Goal: Navigation & Orientation: Find specific page/section

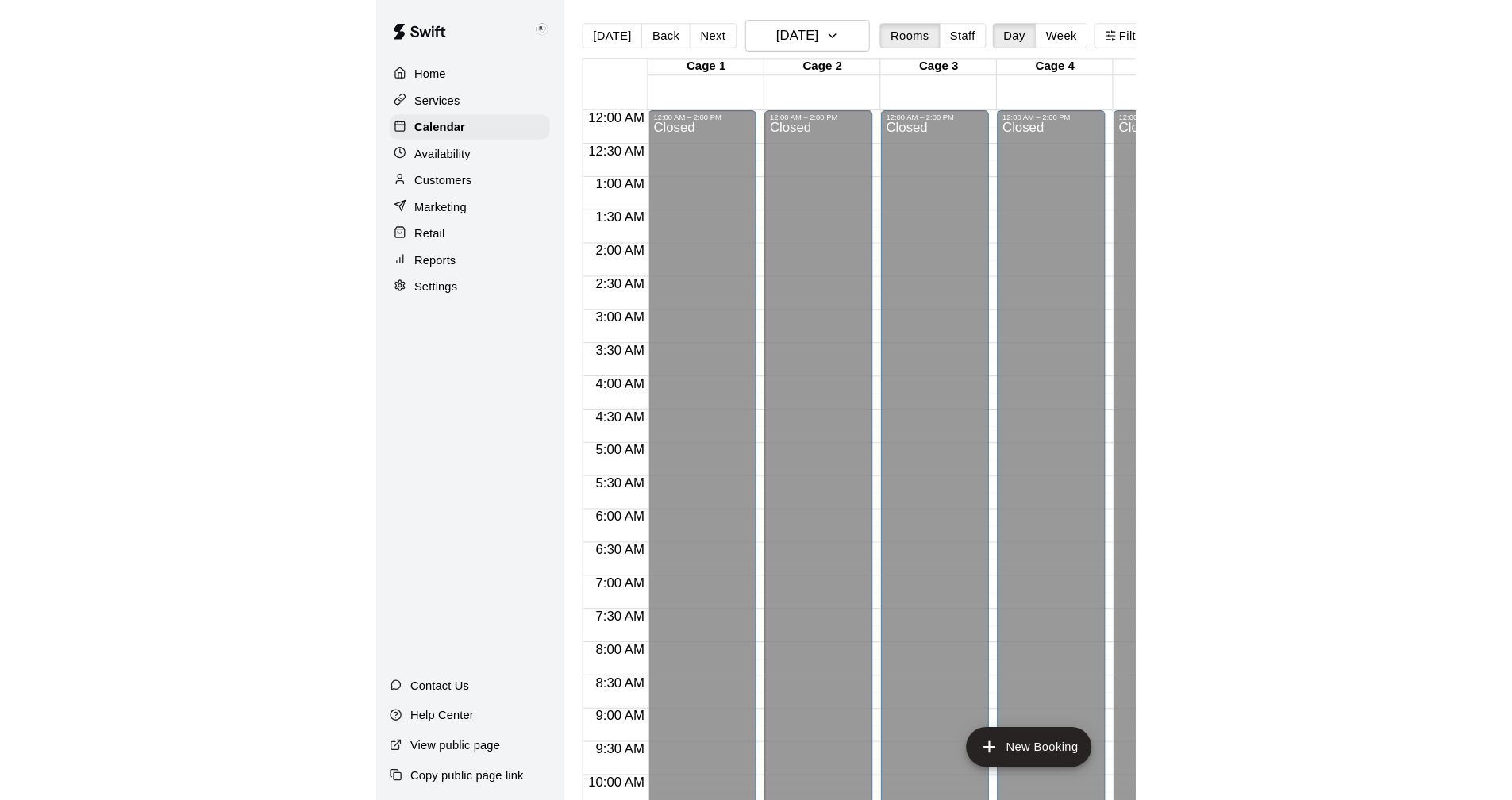
scroll to position [813, 0]
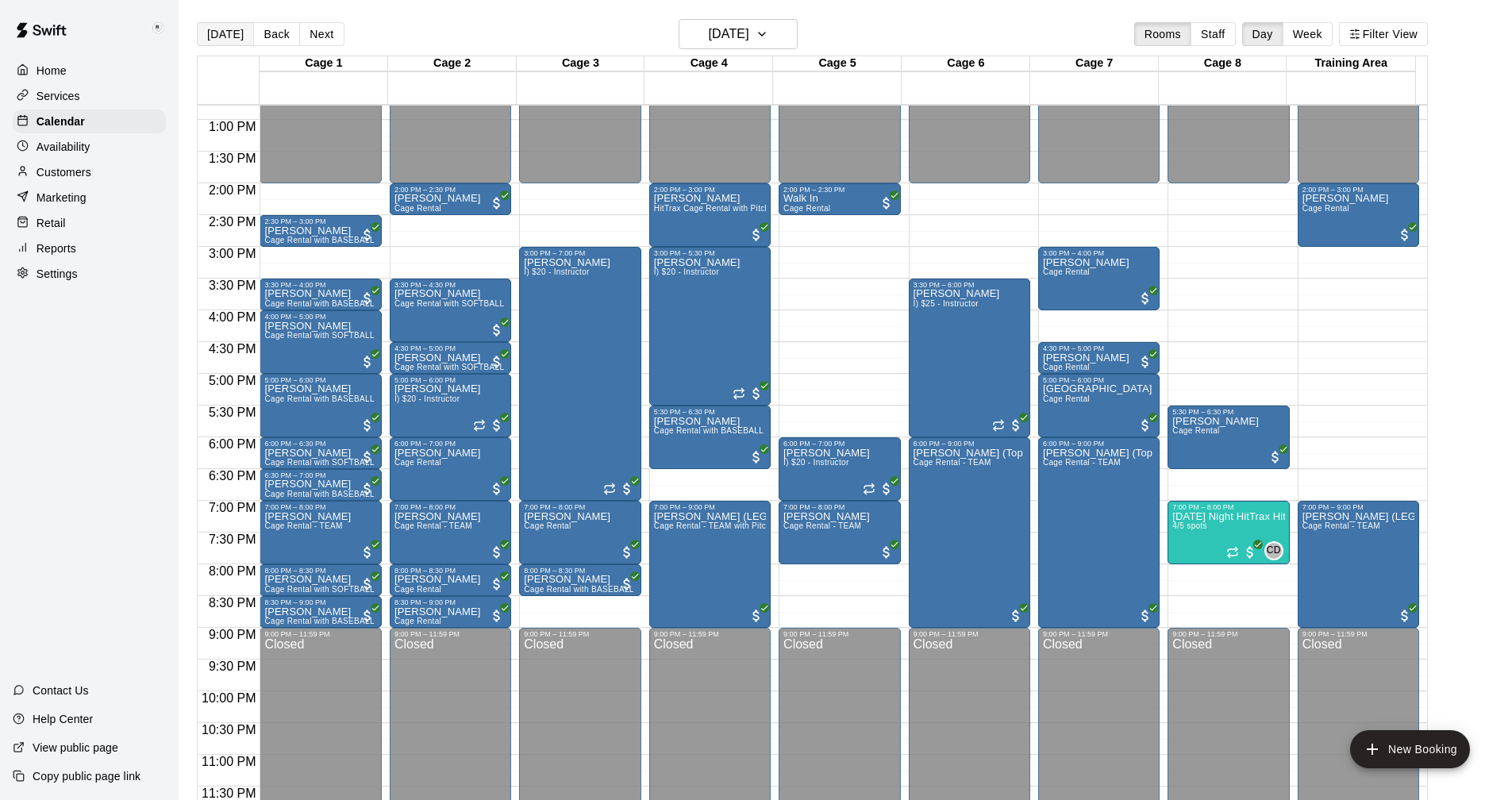
click at [229, 35] on button "[DATE]" at bounding box center [225, 34] width 57 height 24
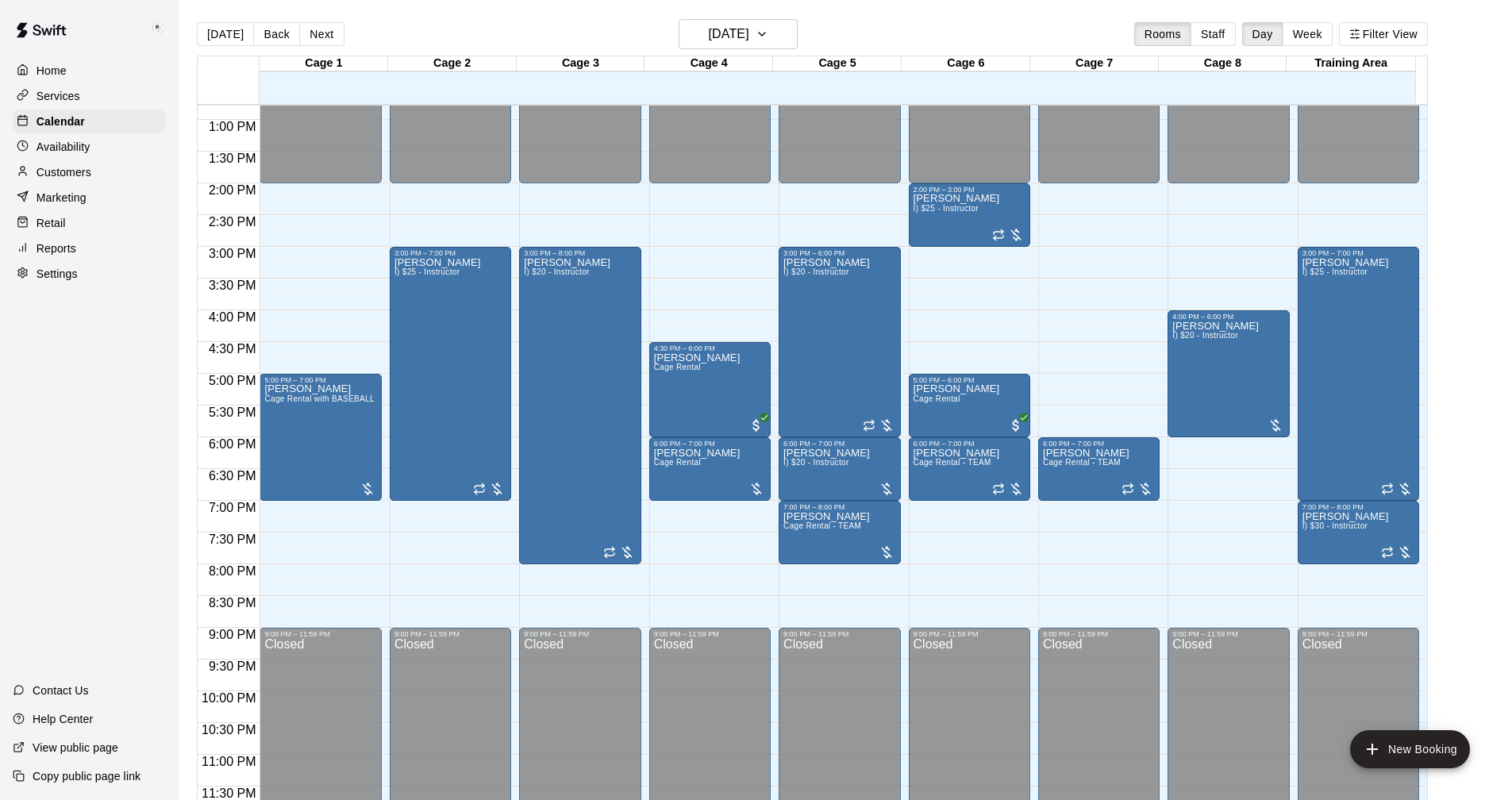
click at [51, 276] on p "Settings" at bounding box center [57, 274] width 41 height 16
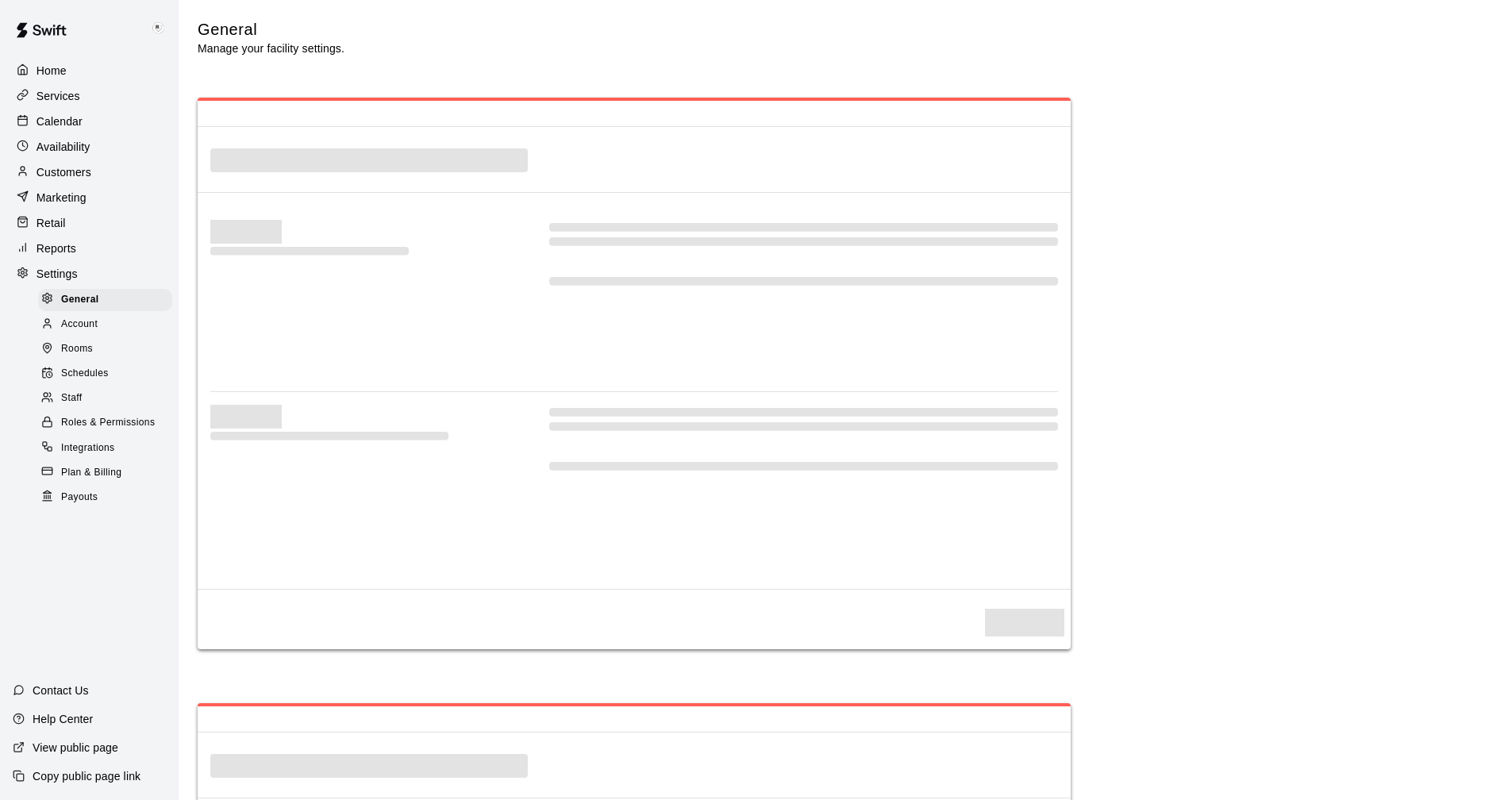
select select "**"
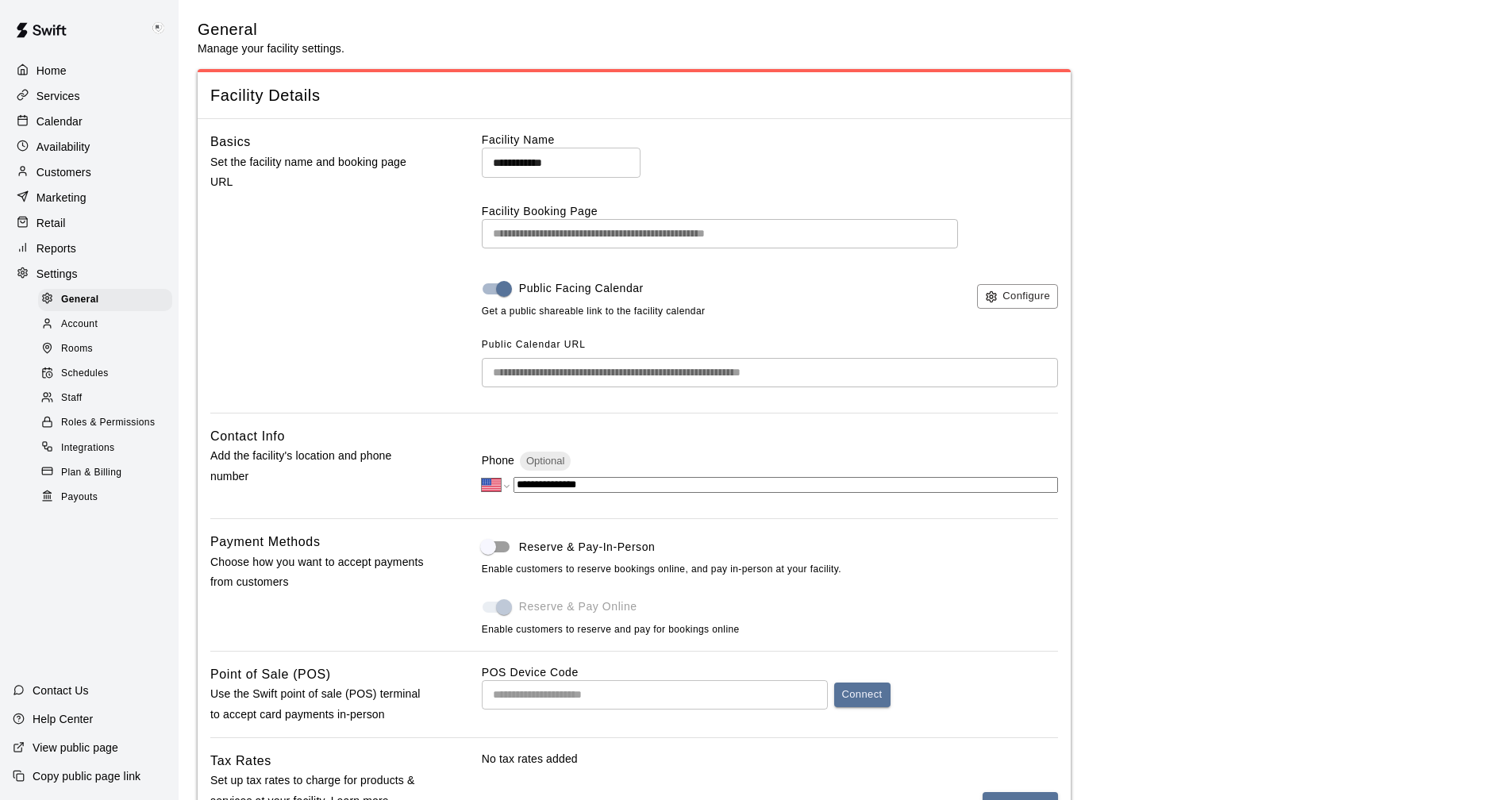
scroll to position [2751, 0]
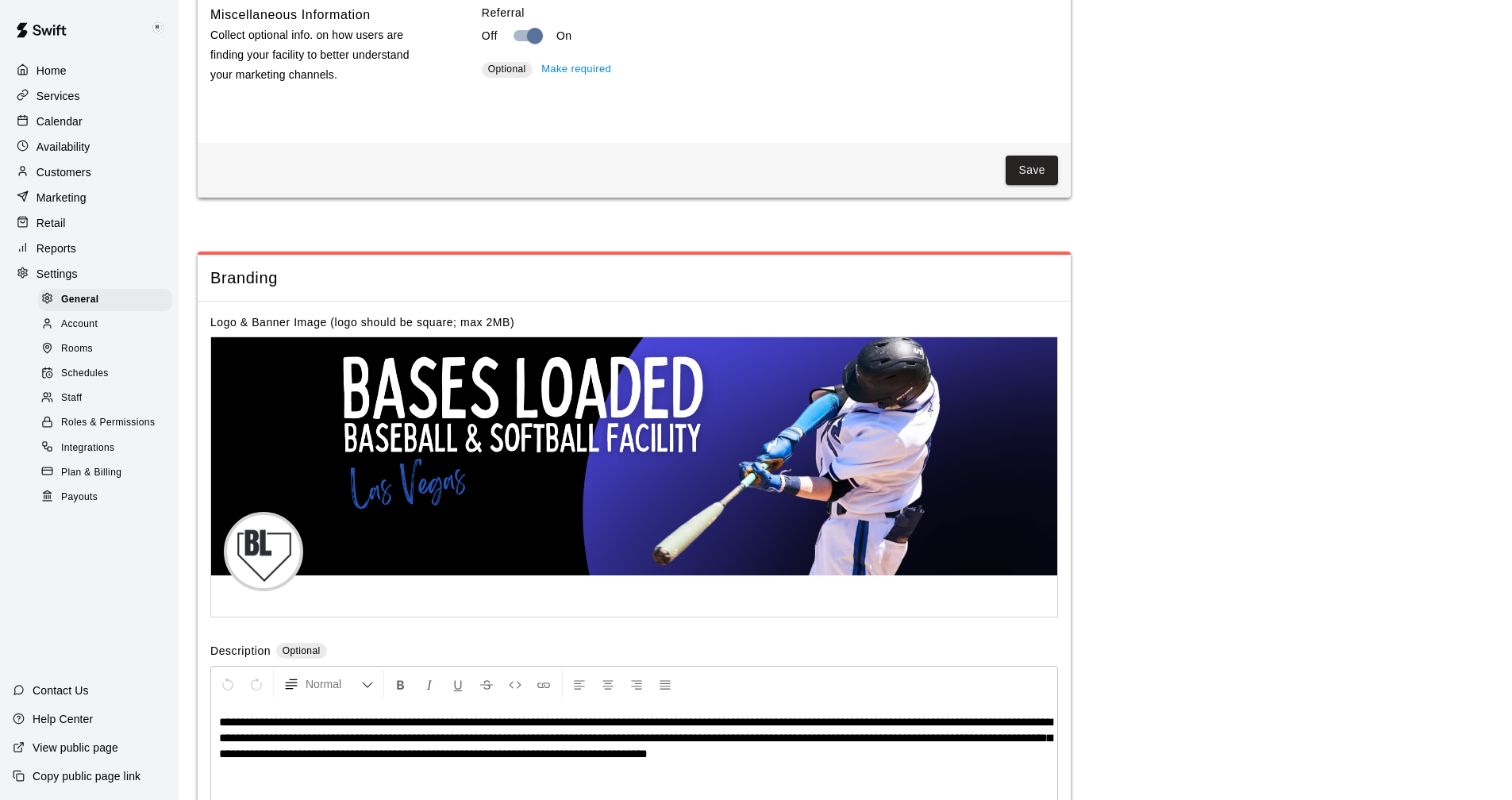
click at [73, 506] on span "Payouts" at bounding box center [79, 498] width 37 height 16
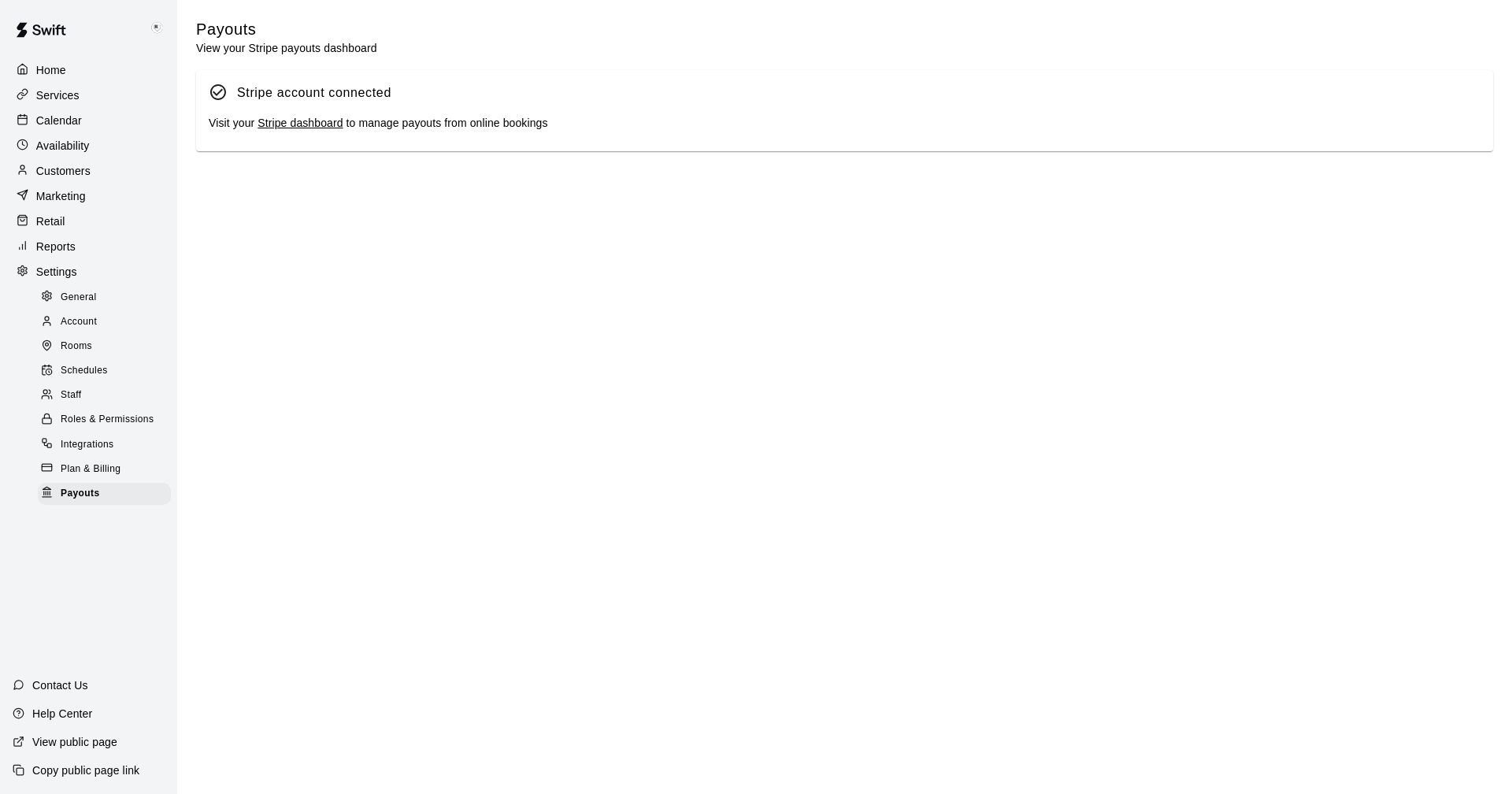
click at [290, 129] on link "Stripe dashboard" at bounding box center [300, 123] width 85 height 13
click at [48, 122] on p "Calendar" at bounding box center [59, 121] width 45 height 16
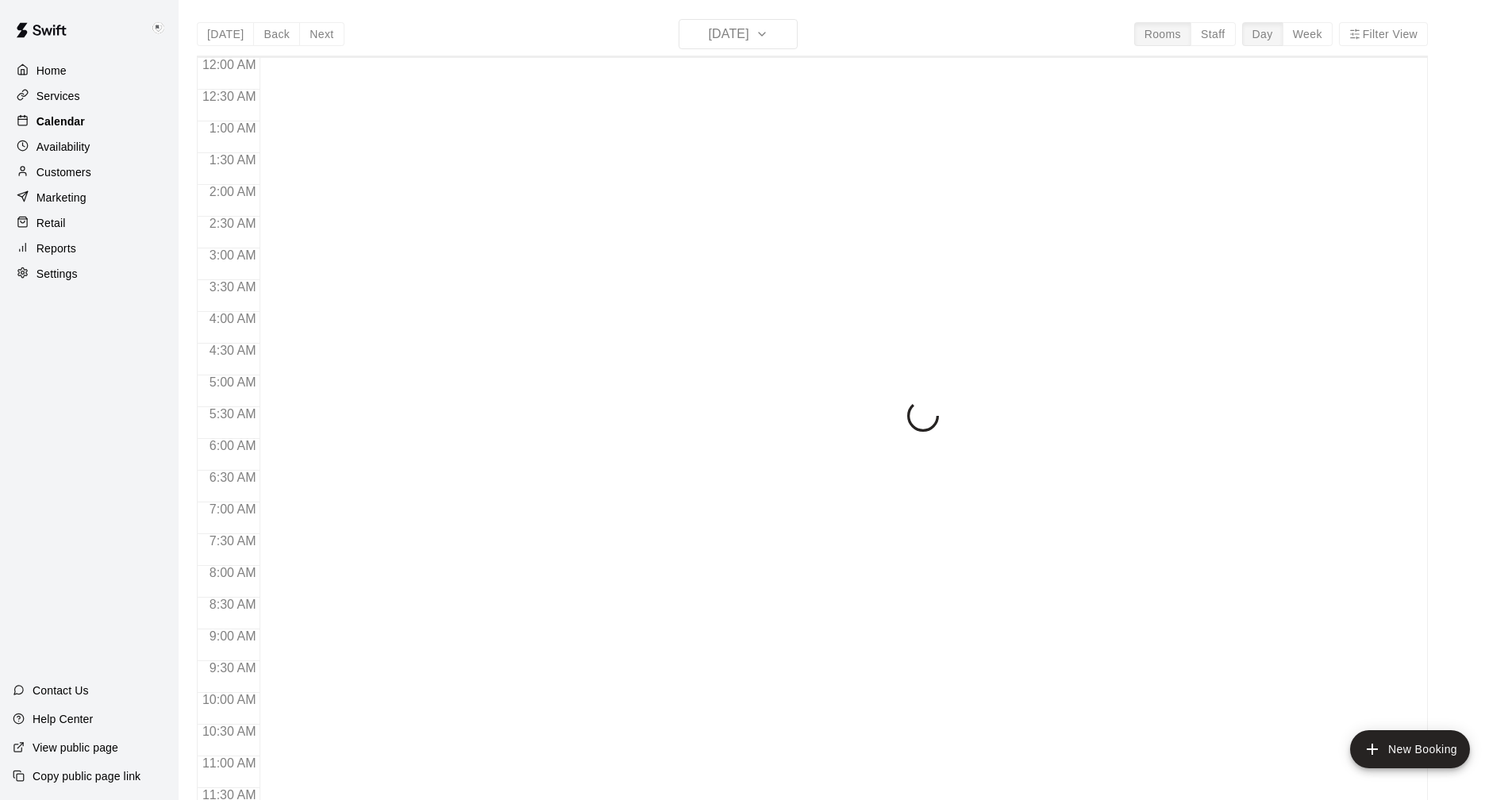
scroll to position [608, 0]
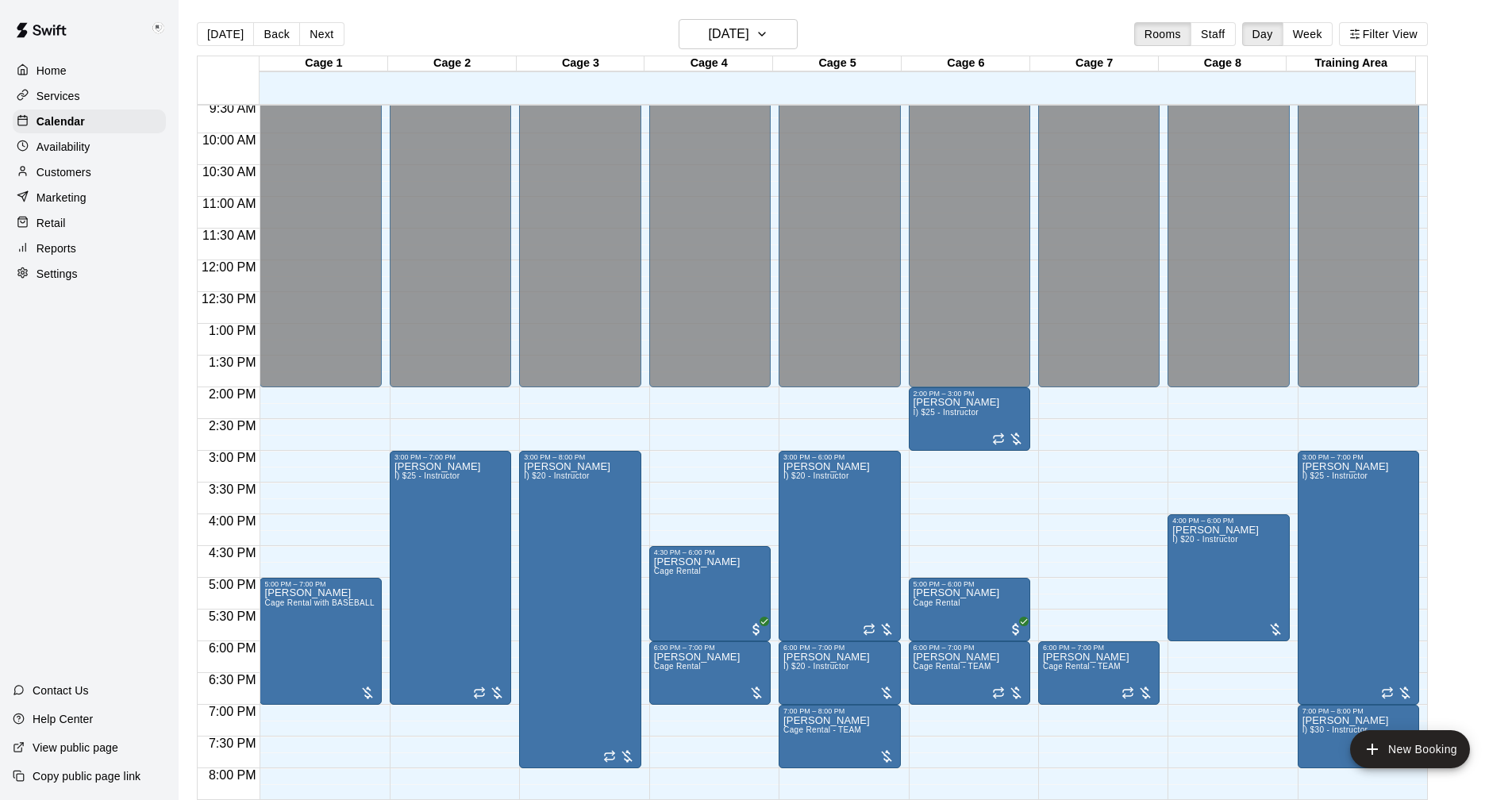
click at [44, 274] on p "Settings" at bounding box center [57, 274] width 41 height 16
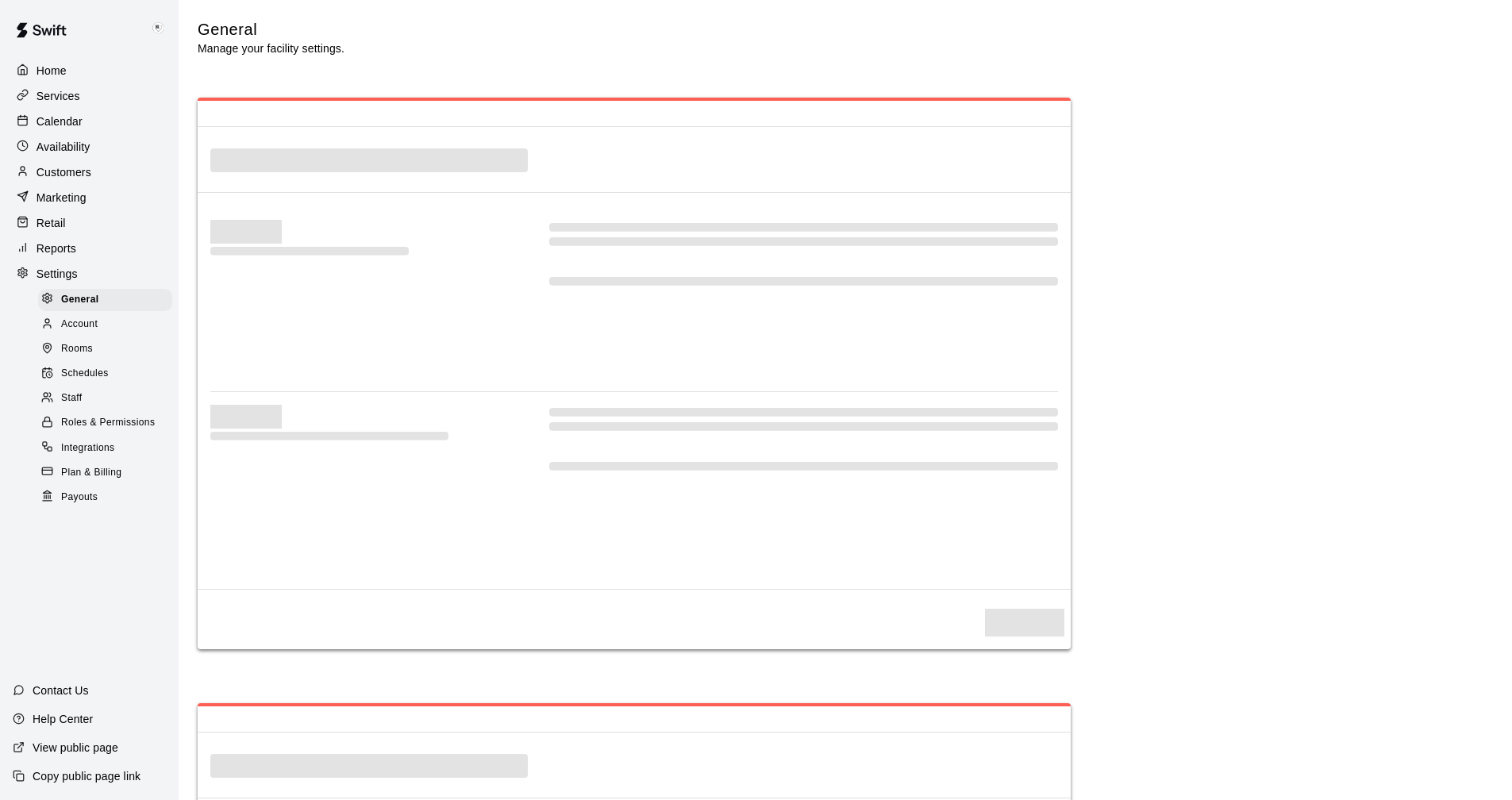
select select "**"
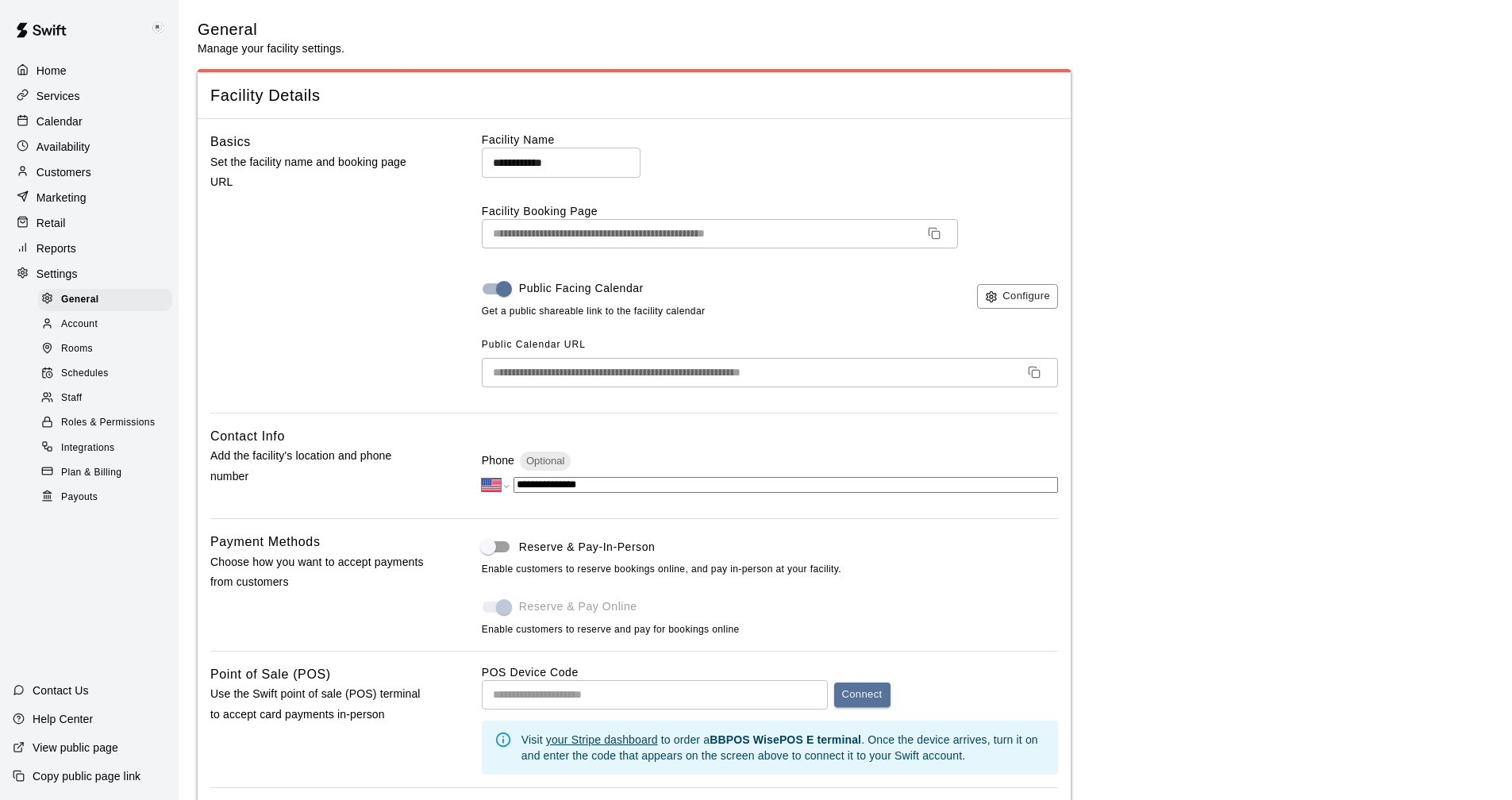
scroll to position [2925, 0]
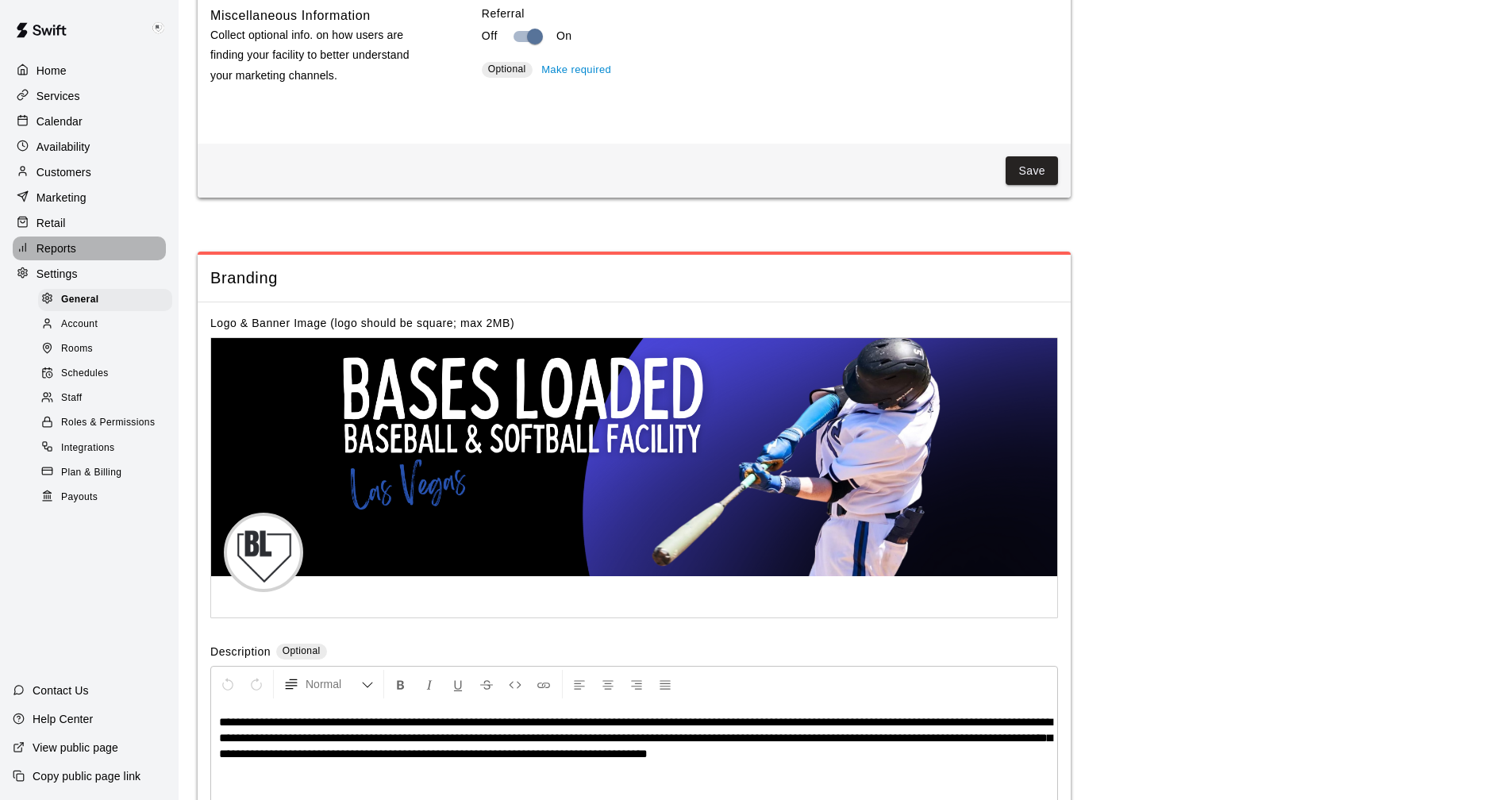
click at [53, 252] on p "Reports" at bounding box center [57, 248] width 40 height 16
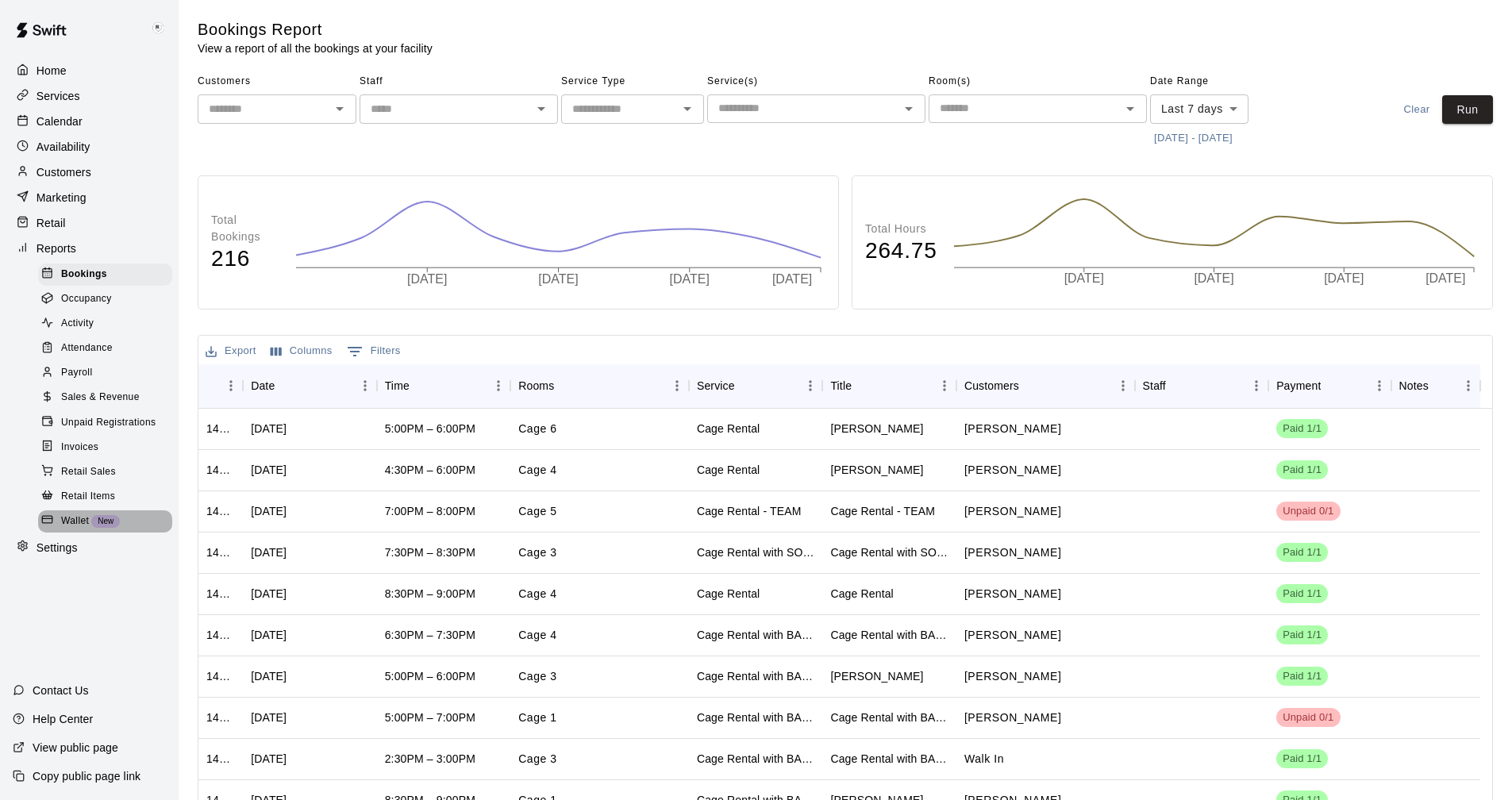
click at [74, 530] on span "Wallet" at bounding box center [75, 522] width 28 height 16
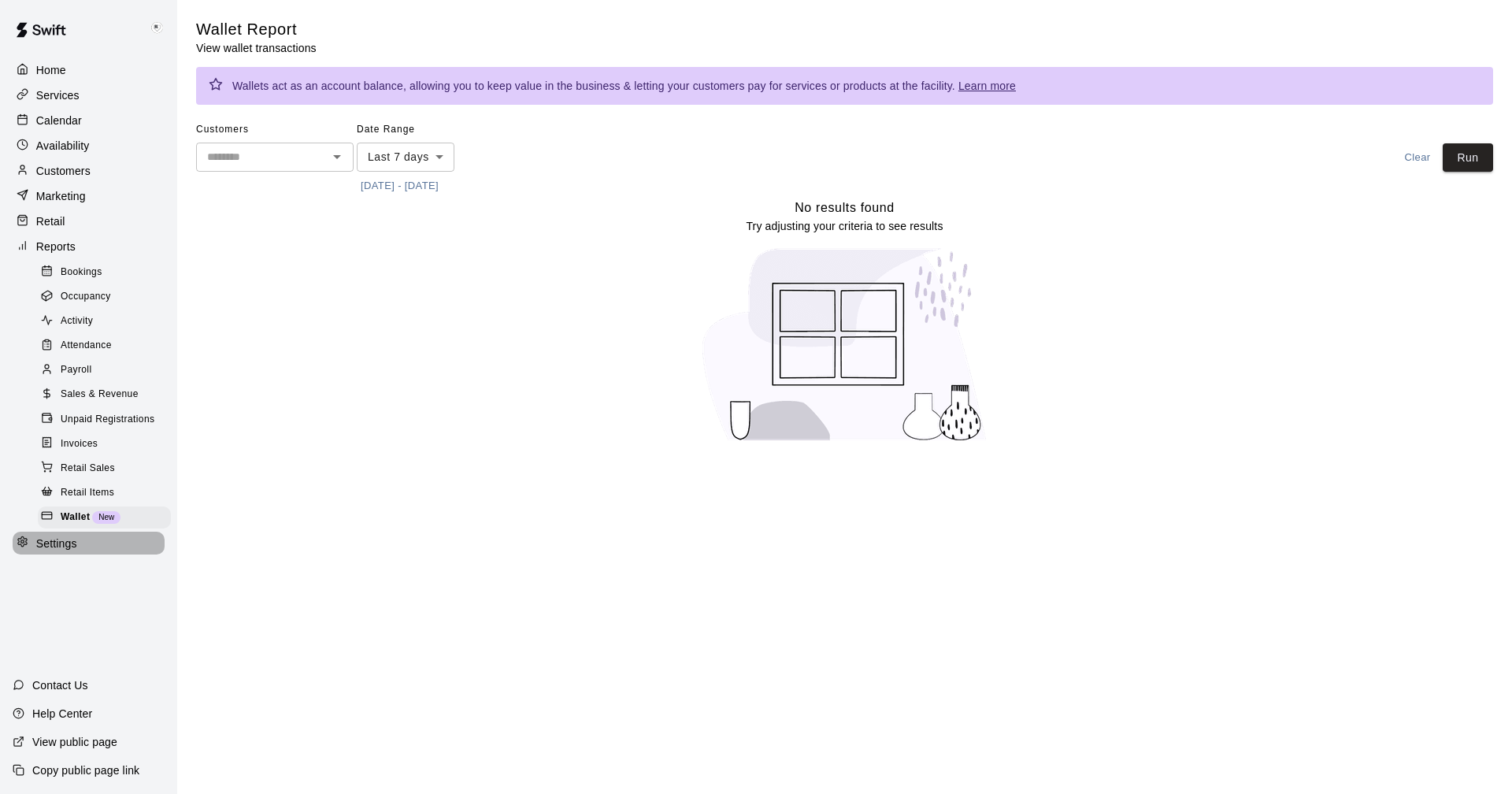
click at [64, 552] on p "Settings" at bounding box center [56, 544] width 41 height 16
select select "**"
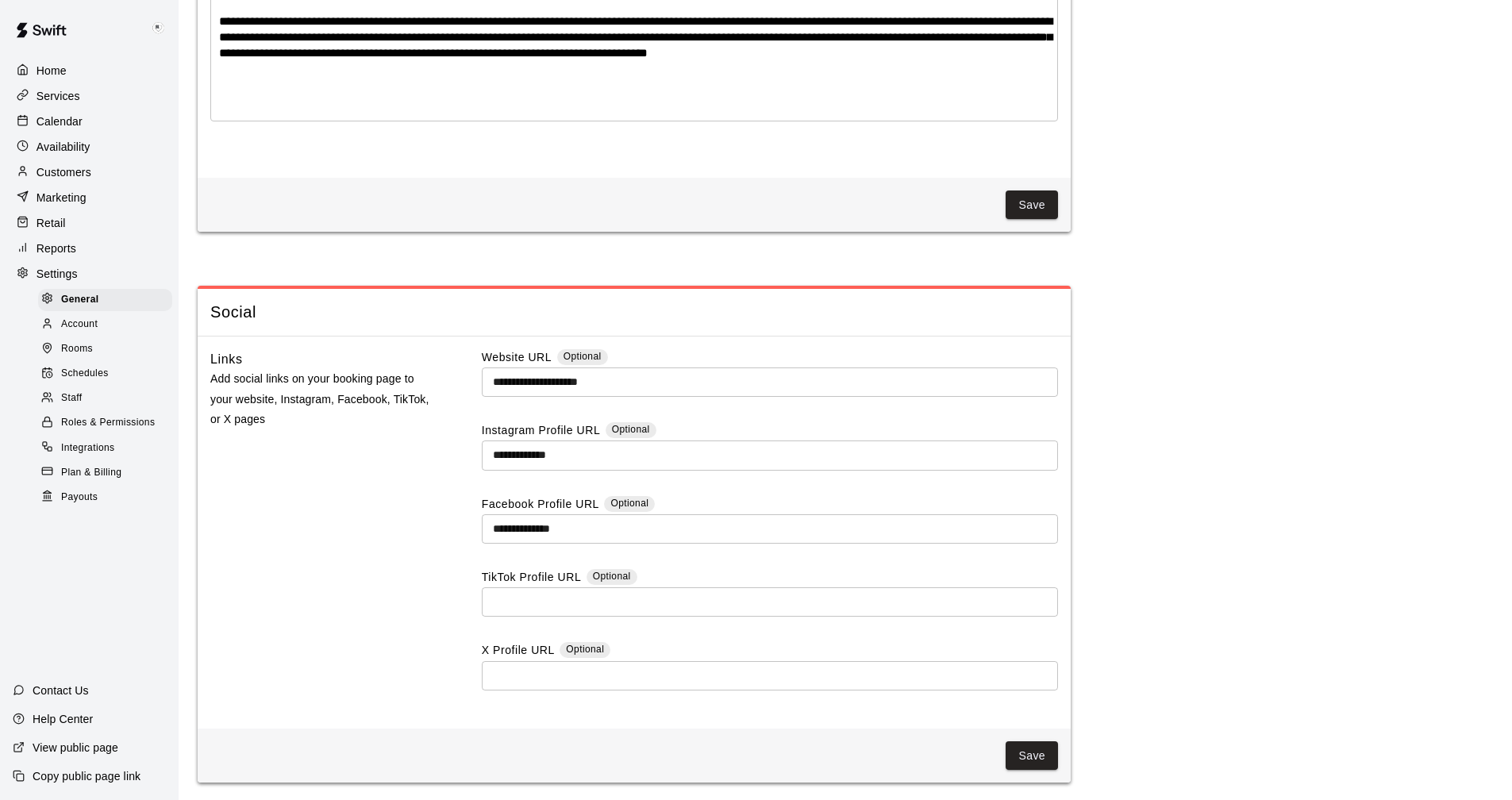
scroll to position [3859, 0]
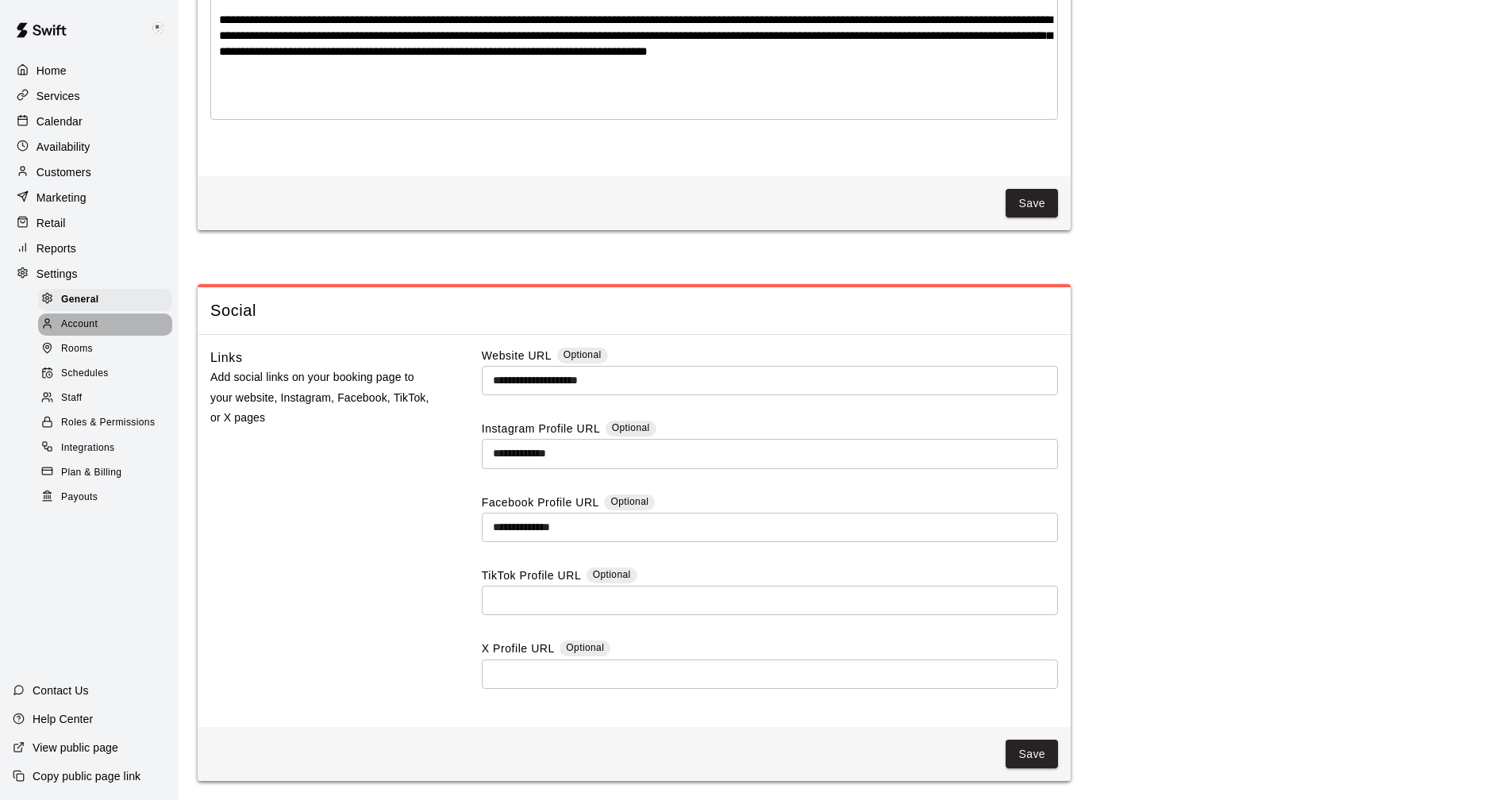
click at [95, 331] on span "Account" at bounding box center [79, 325] width 37 height 16
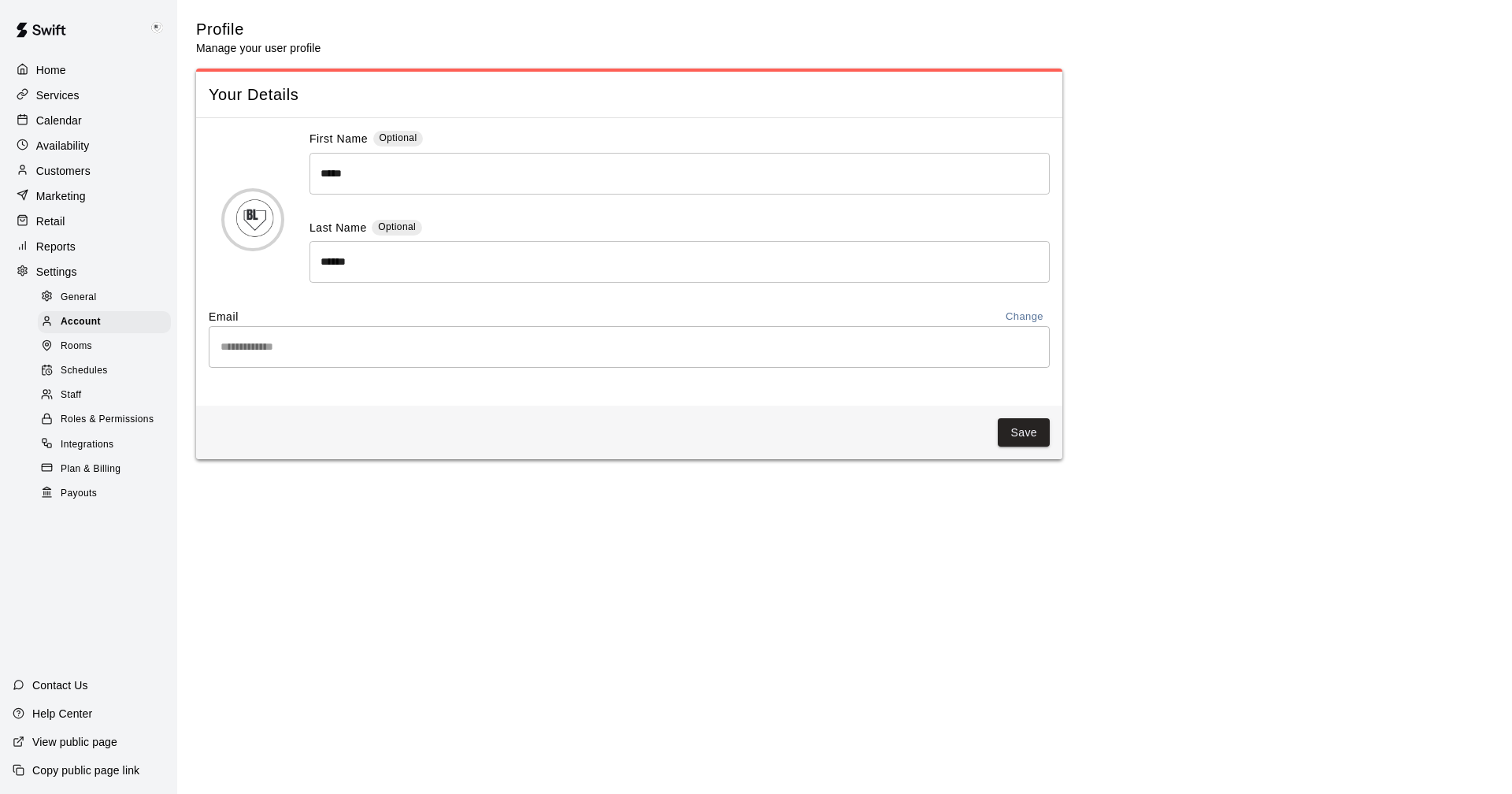
click at [96, 355] on div "Rooms" at bounding box center [104, 347] width 133 height 22
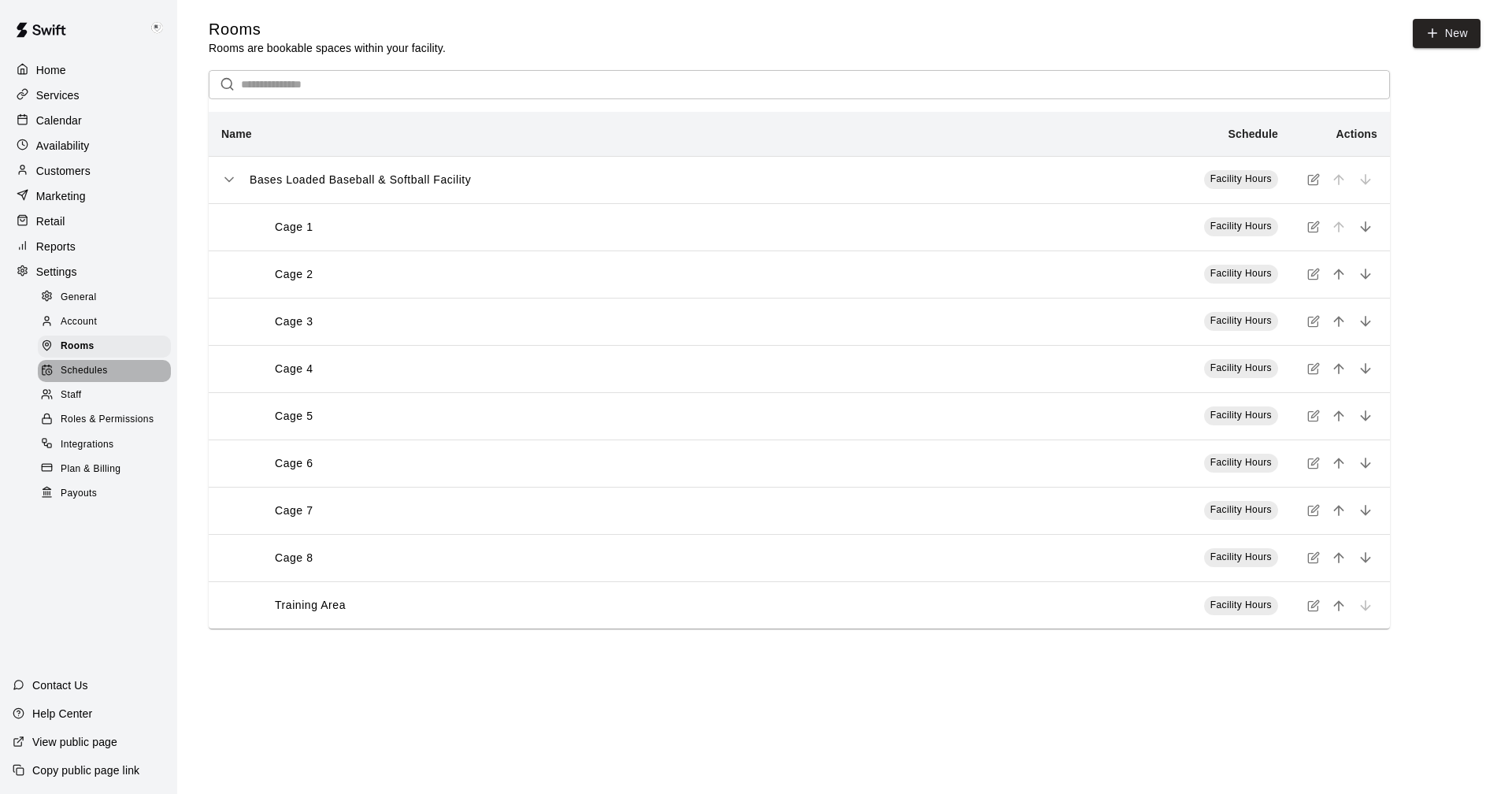
click at [91, 377] on span "Schedules" at bounding box center [84, 371] width 47 height 16
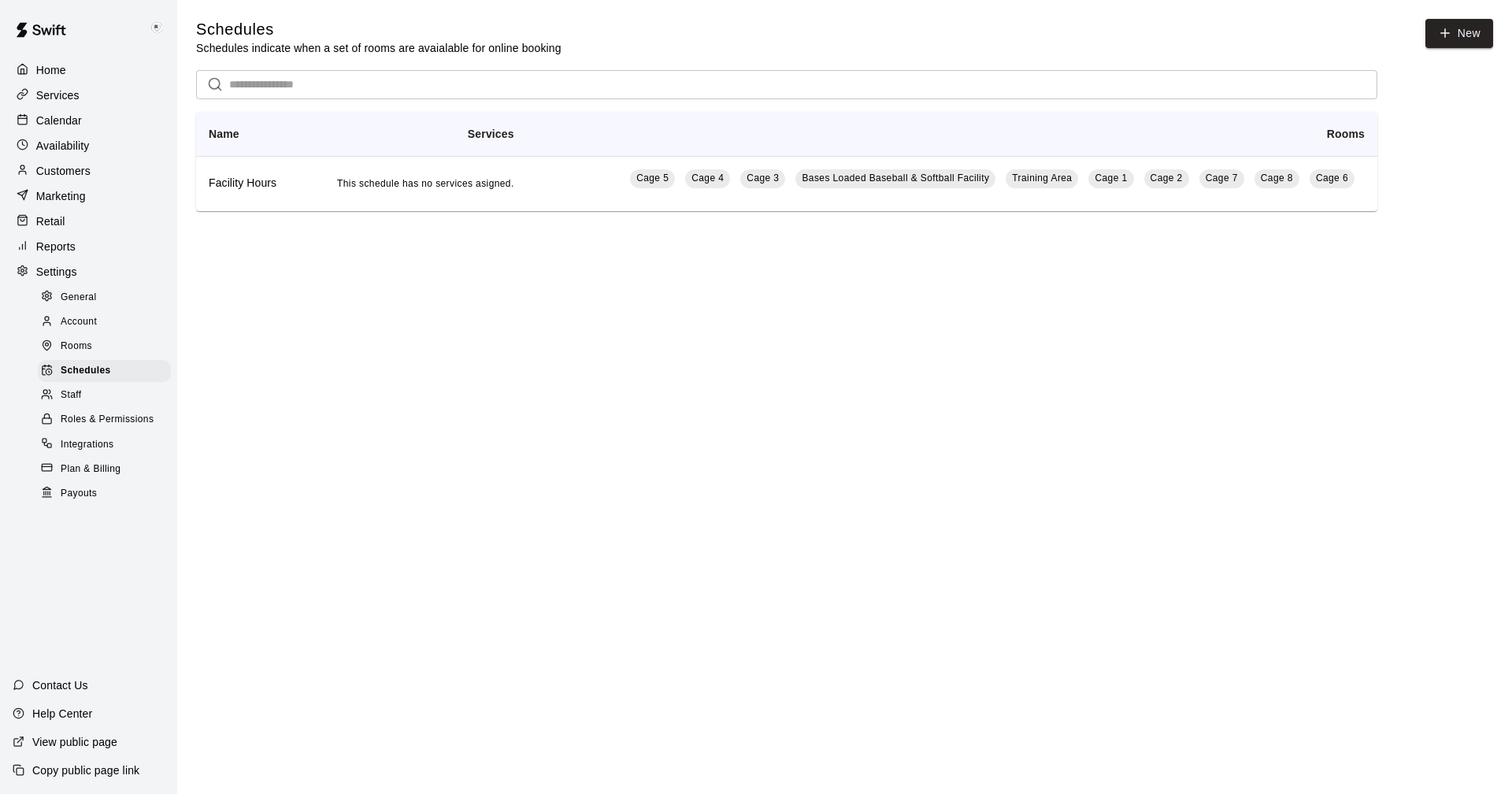
click at [79, 399] on span "Staff" at bounding box center [70, 396] width 21 height 16
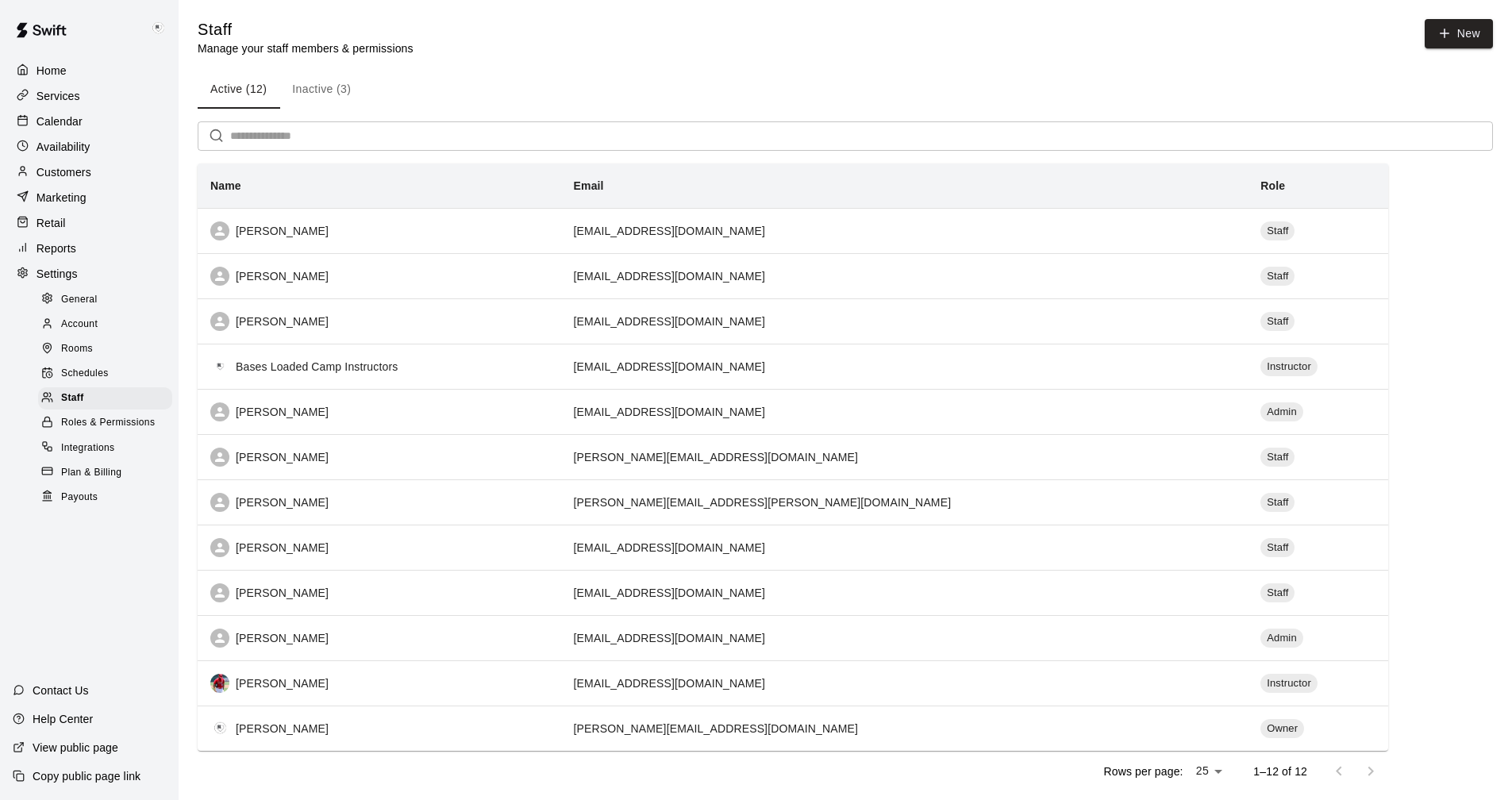
click at [82, 431] on span "Roles & Permissions" at bounding box center [108, 423] width 94 height 16
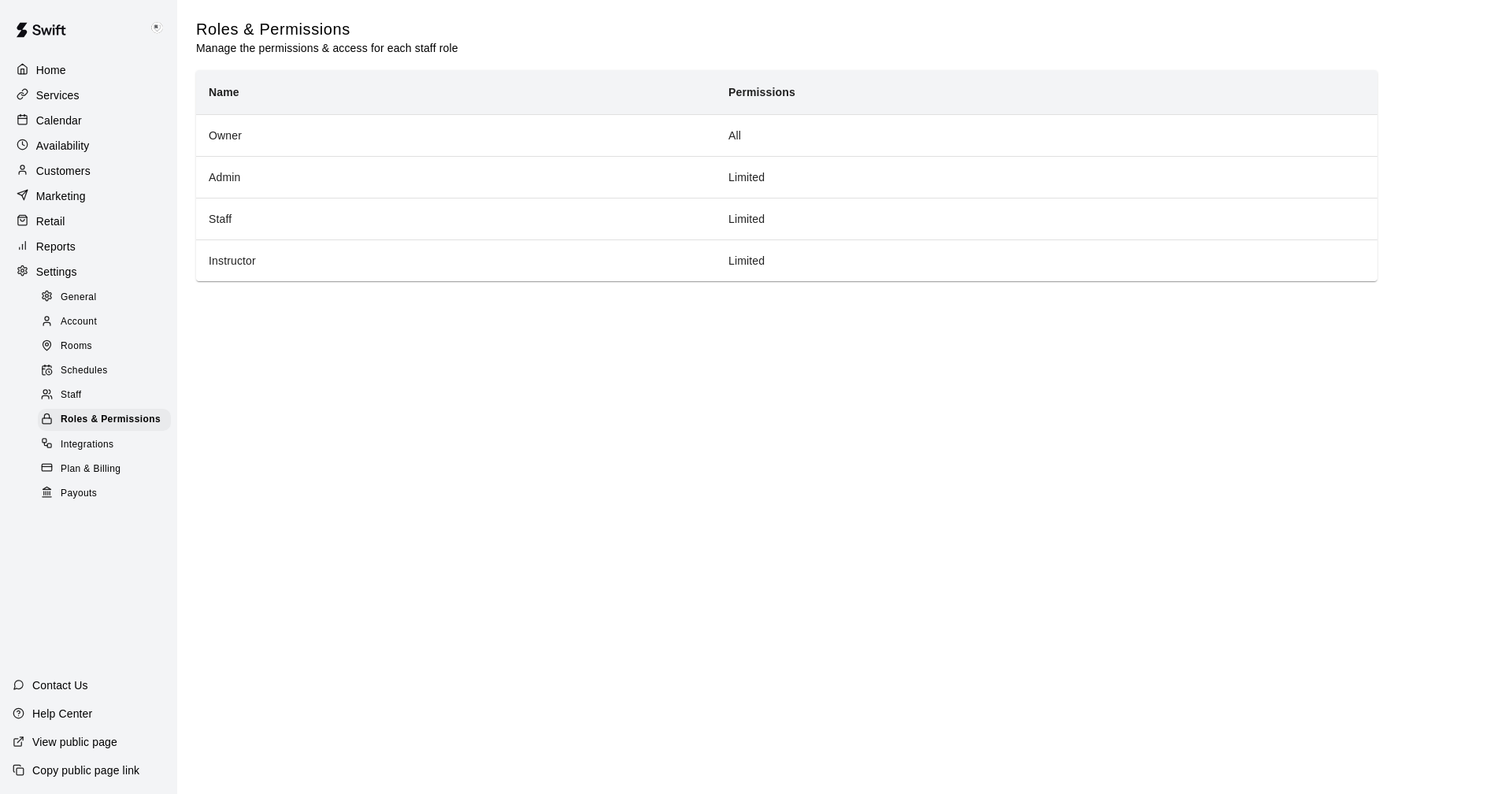
click at [81, 403] on span "Staff" at bounding box center [70, 396] width 21 height 16
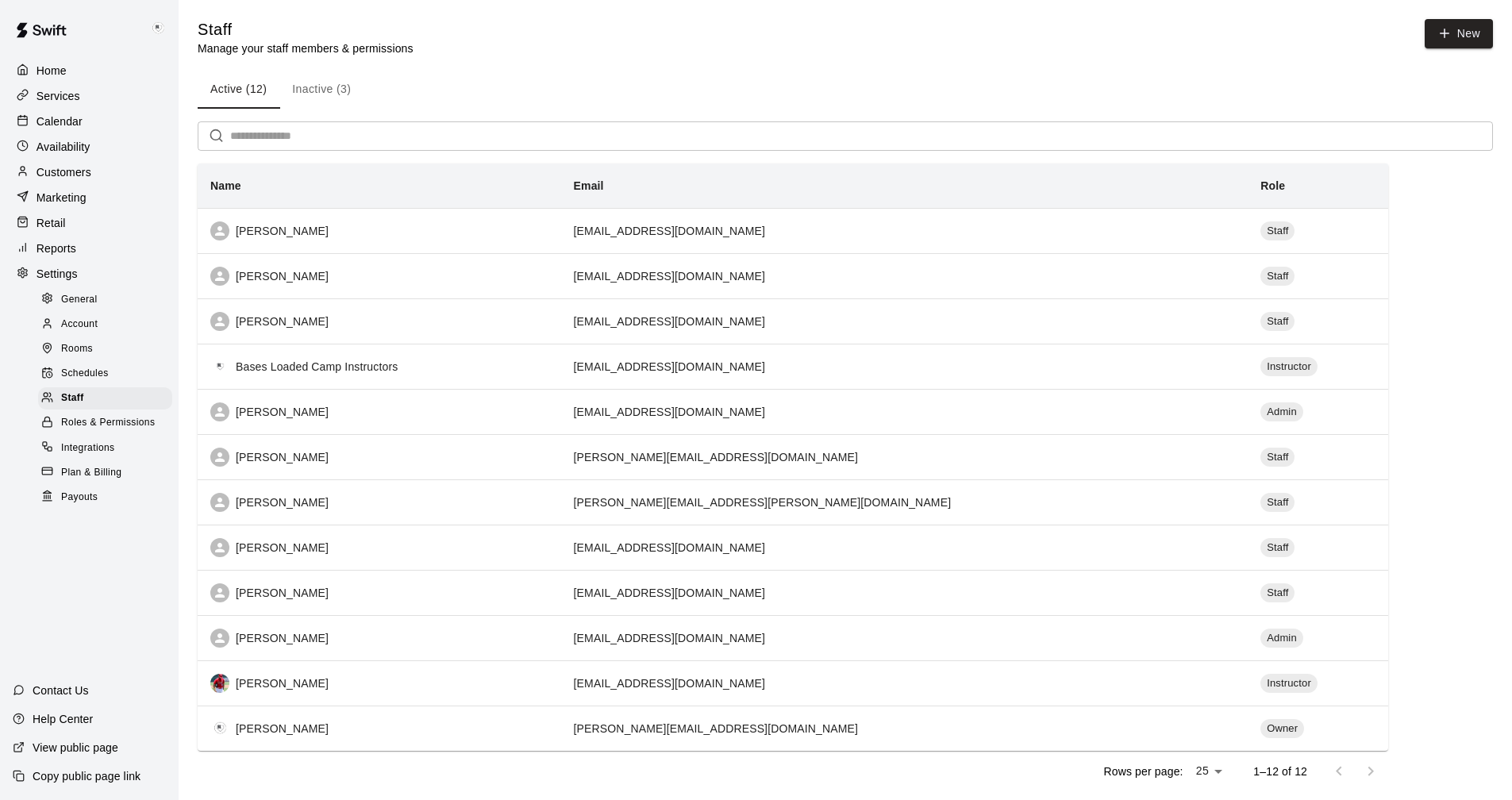
click at [83, 455] on span "Integrations" at bounding box center [88, 448] width 54 height 16
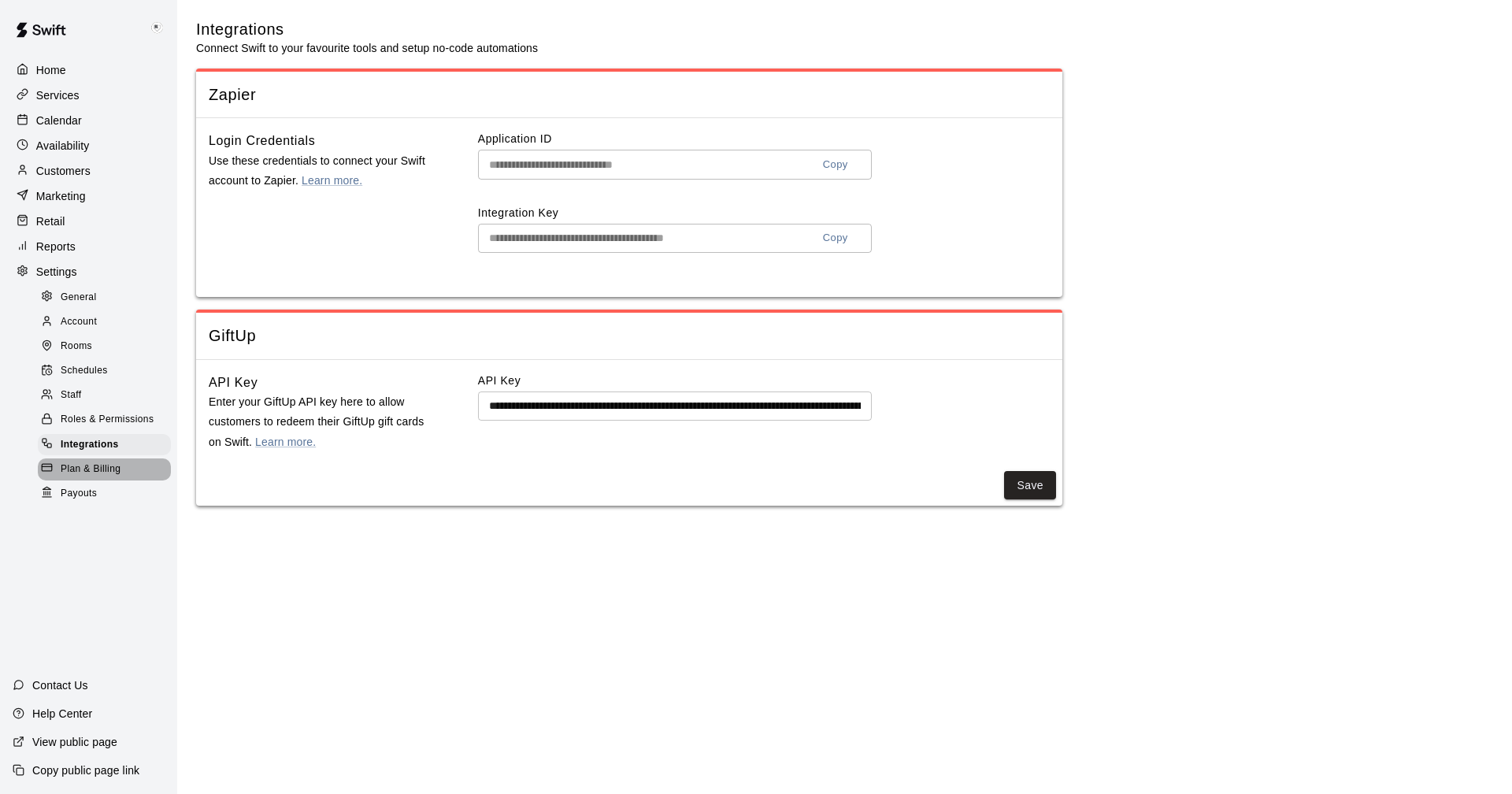
click at [83, 478] on span "Plan & Billing" at bounding box center [90, 470] width 60 height 16
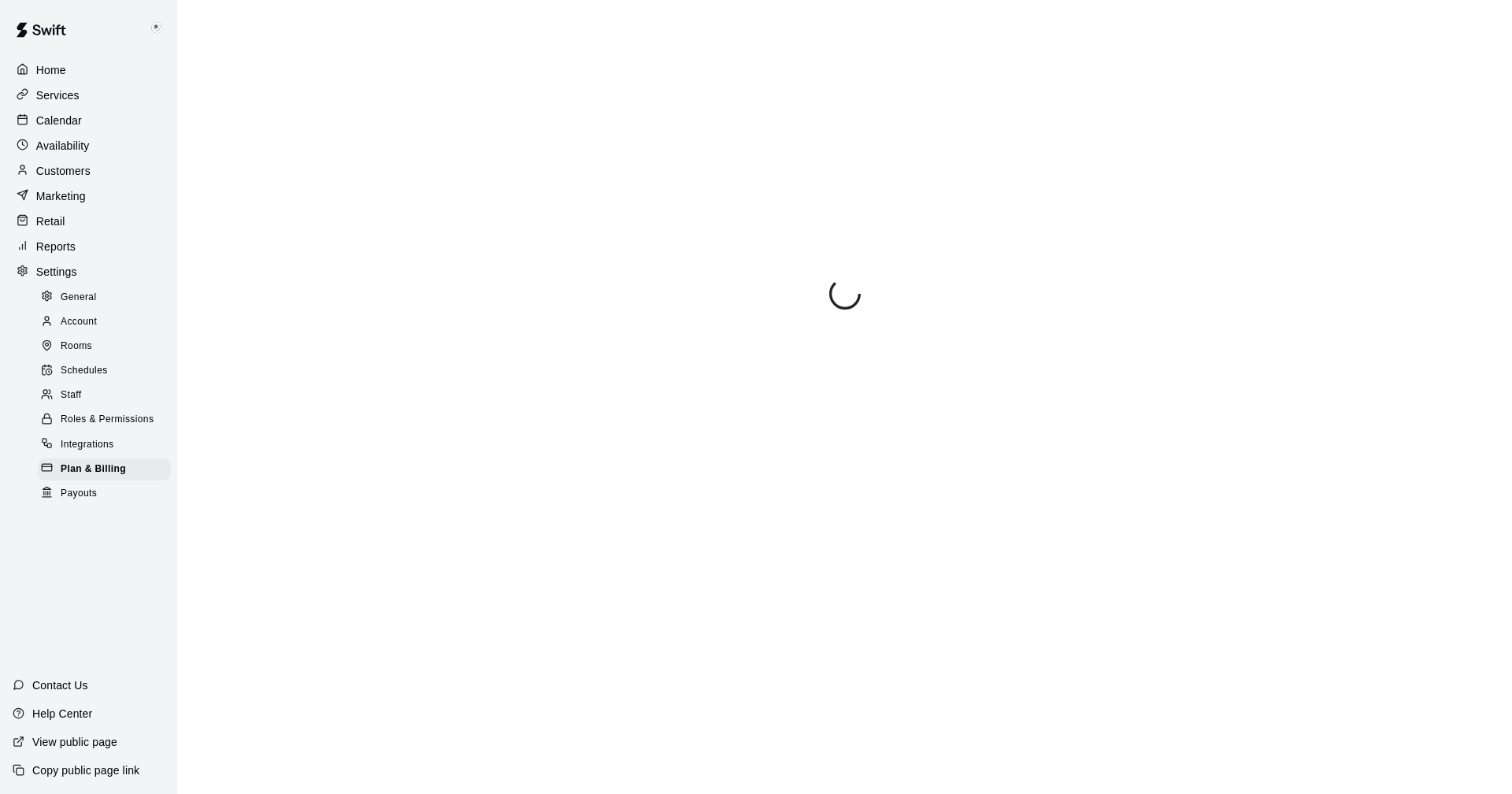
click at [77, 502] on span "Payouts" at bounding box center [78, 494] width 37 height 16
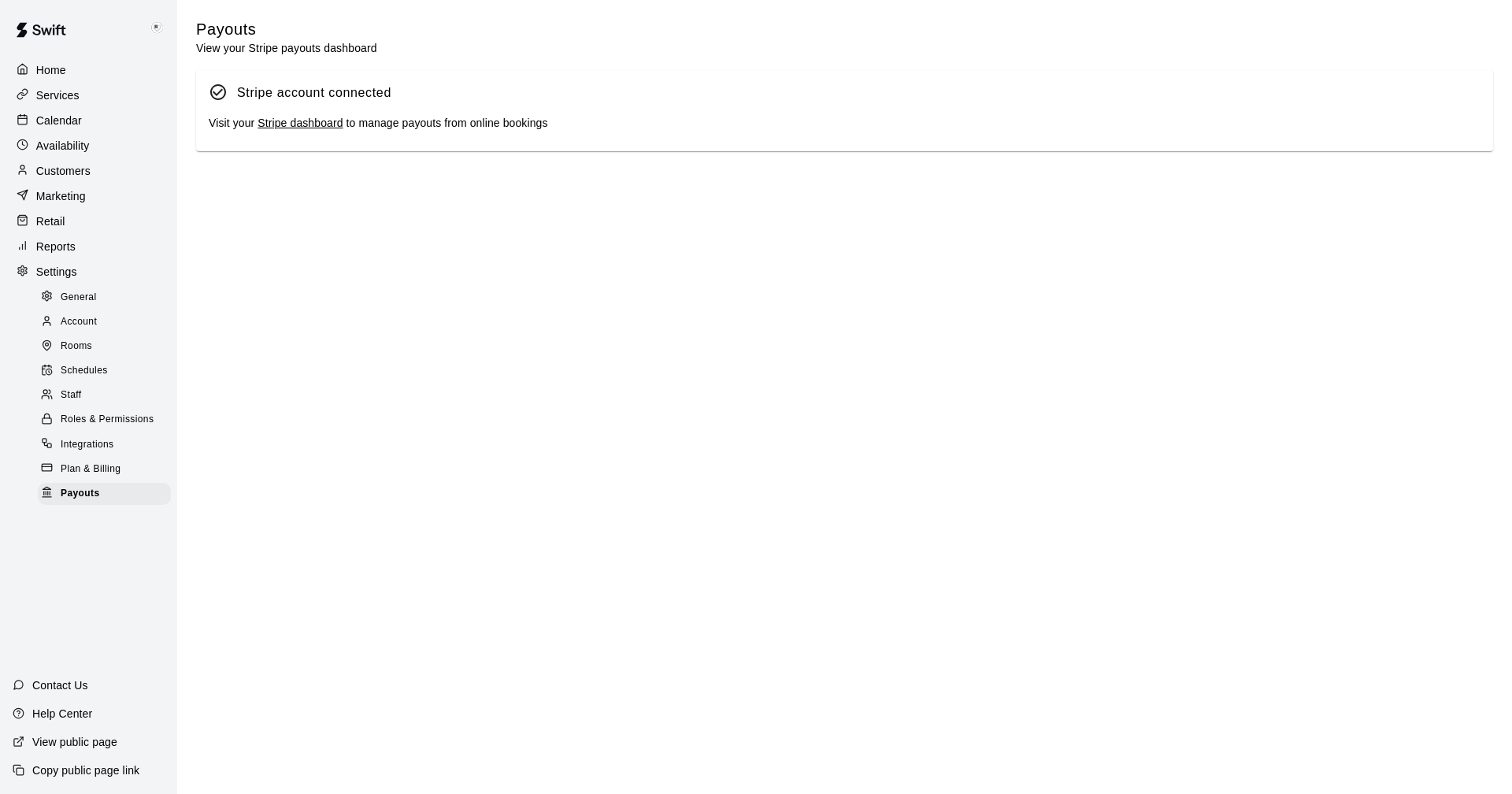
click at [77, 736] on p "View public page" at bounding box center [75, 743] width 85 height 16
click at [52, 119] on p "Calendar" at bounding box center [59, 121] width 45 height 16
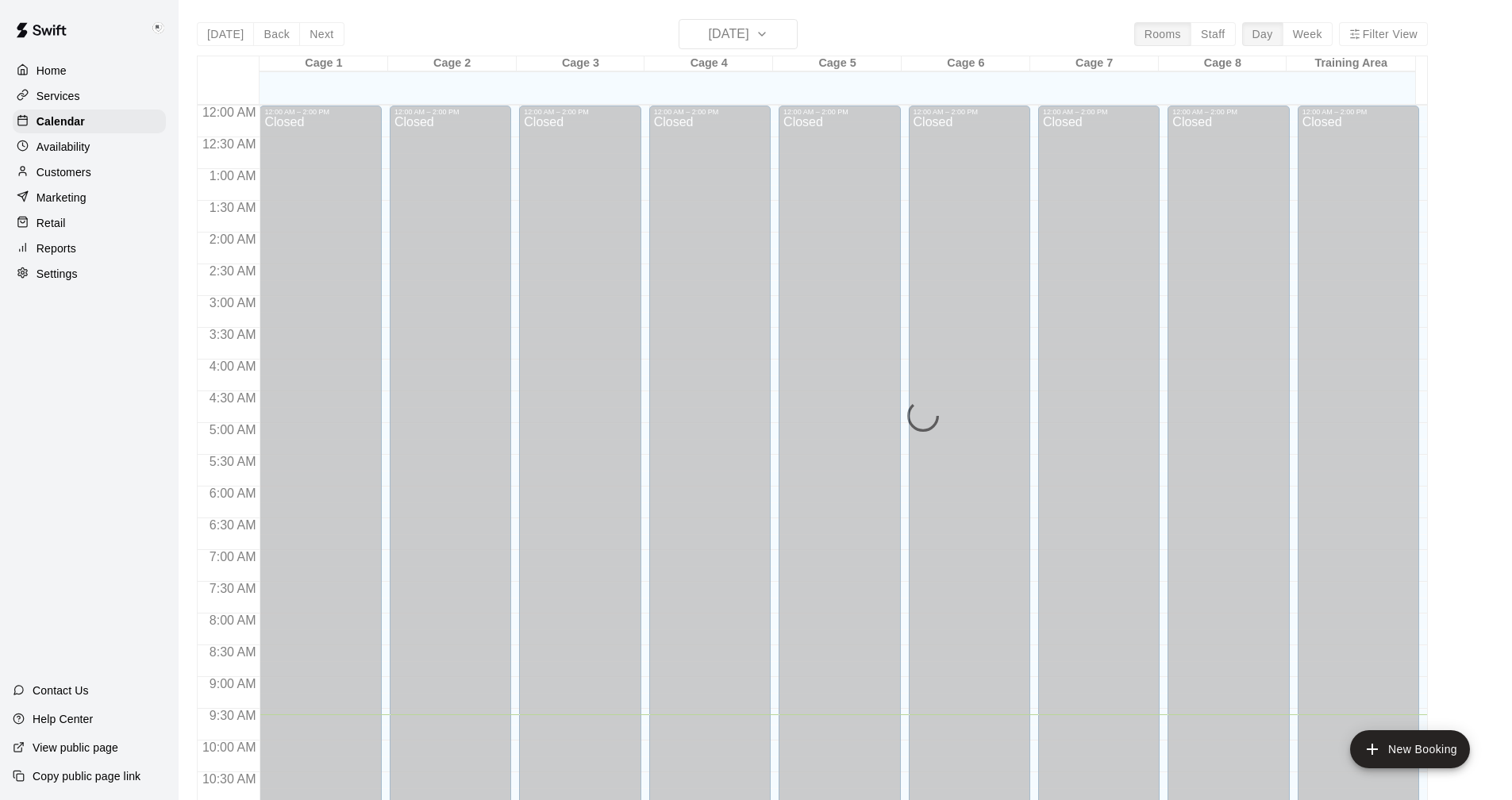
scroll to position [609, 0]
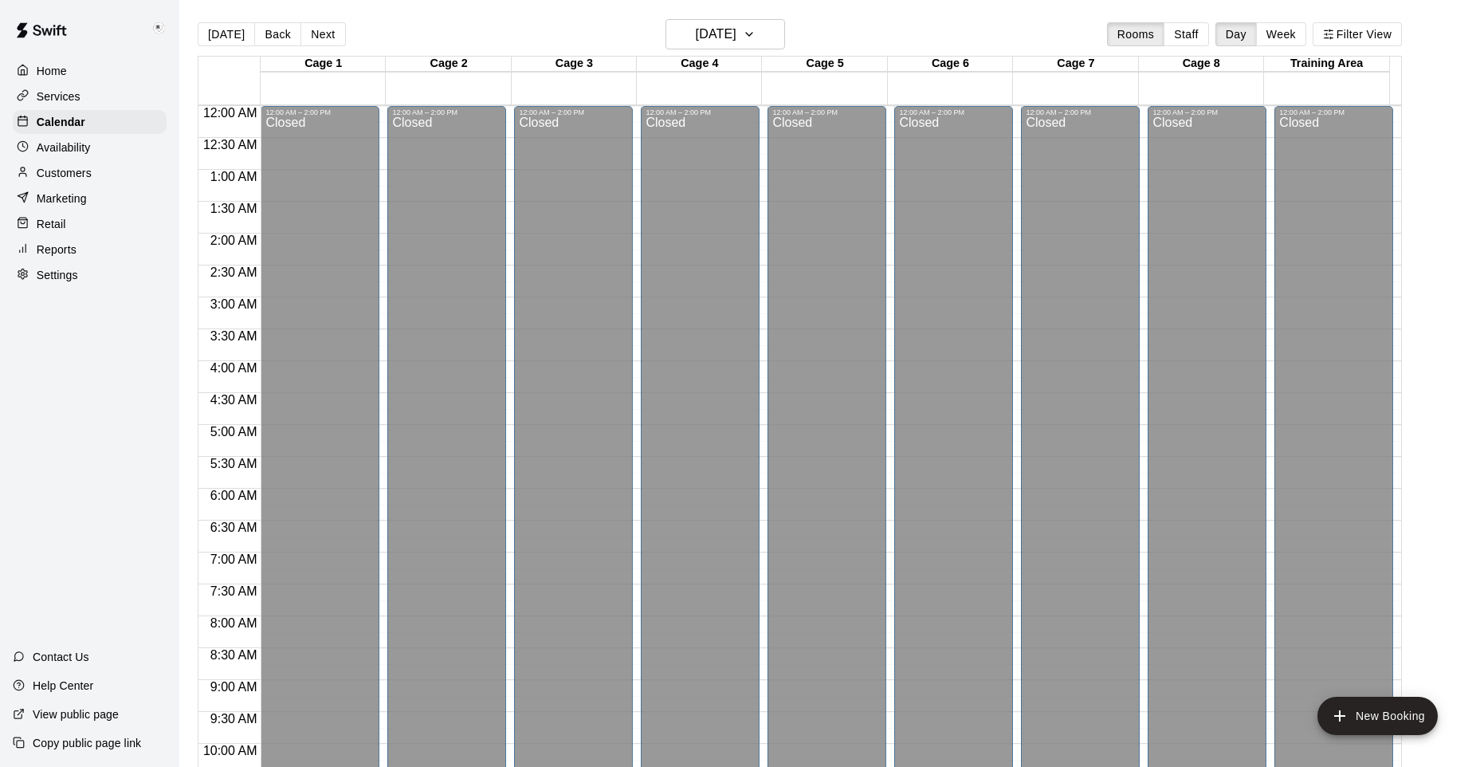
scroll to position [756, 0]
